Goal: Find specific page/section: Find specific page/section

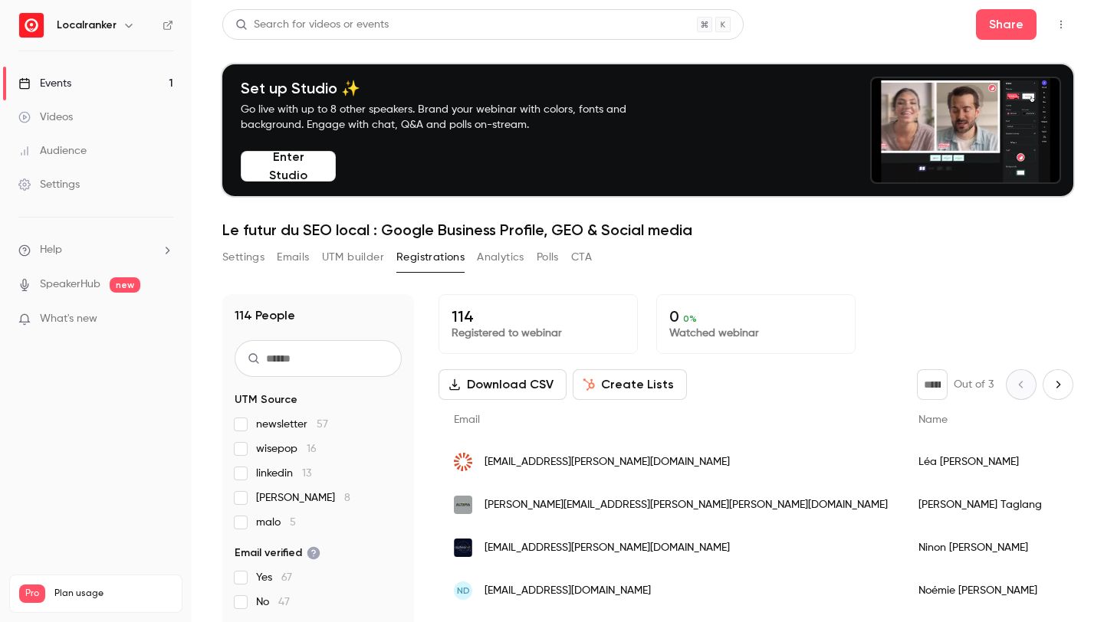
click at [149, 71] on link "Events 1" at bounding box center [96, 84] width 192 height 34
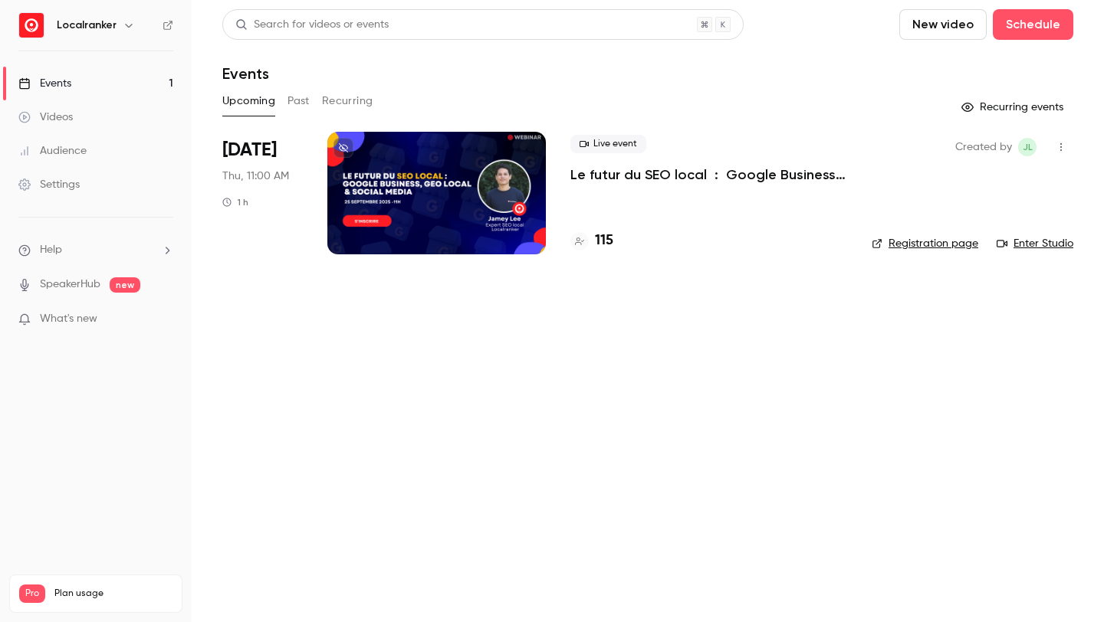
click at [608, 241] on h4 "115" at bounding box center [604, 241] width 18 height 21
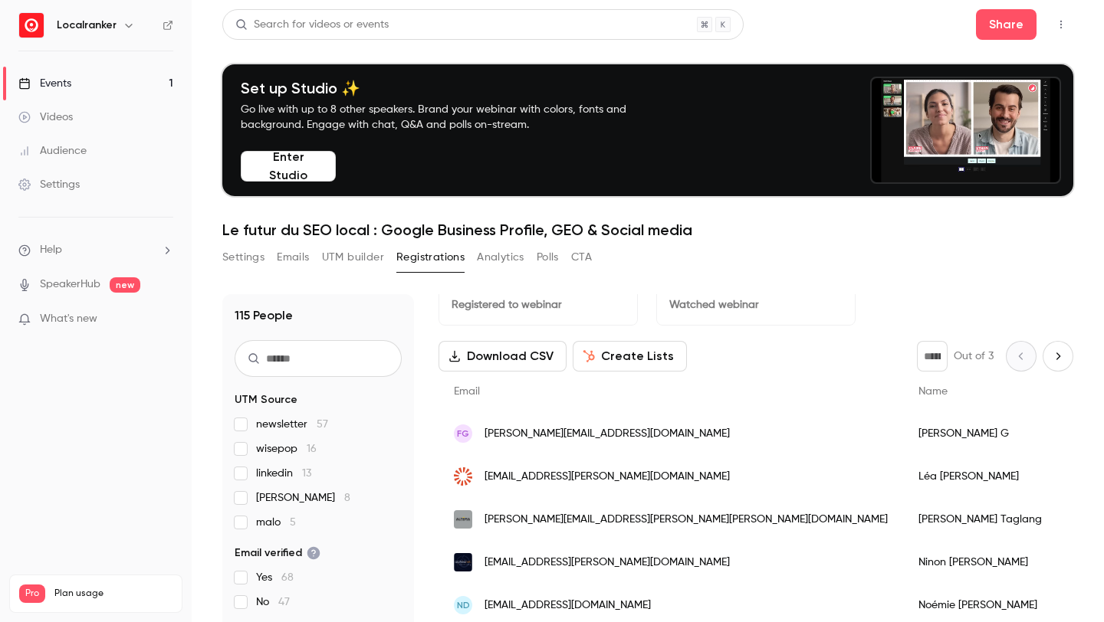
scroll to position [31, 0]
